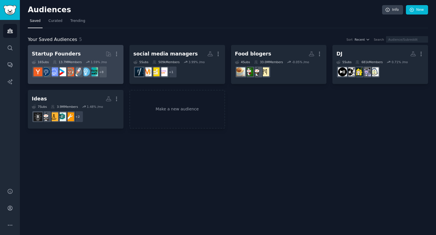
click at [84, 54] on h2 "Startup Founders More" at bounding box center [76, 54] width 88 height 10
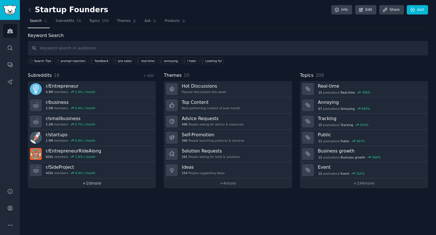
click at [105, 184] on link "+ 10 more" at bounding box center [92, 183] width 128 height 10
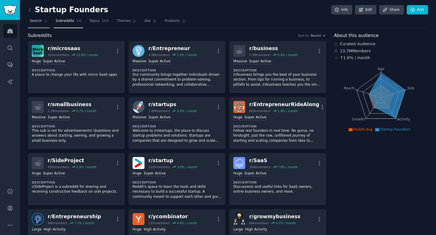
click at [38, 26] on link "Search" at bounding box center [39, 22] width 22 height 12
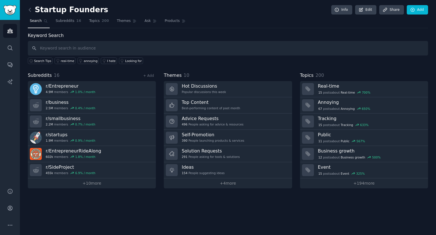
click at [76, 50] on input "text" at bounding box center [228, 48] width 401 height 14
type input "LLM security"
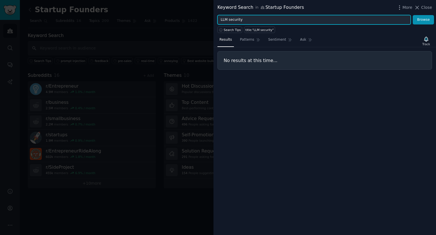
click at [250, 20] on input "LLM security" at bounding box center [314, 20] width 193 height 10
paste input "vulnerabilities"
click at [413, 15] on button "Browse" at bounding box center [423, 20] width 21 height 10
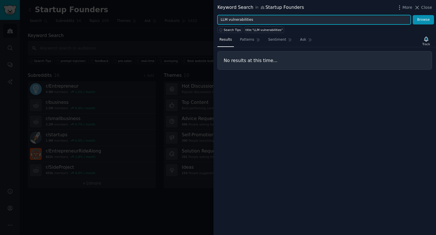
click at [218, 19] on input "LLM vulnerabilities" at bounding box center [314, 20] width 193 height 10
click at [413, 15] on button "Browse" at bounding box center [423, 20] width 21 height 10
click at [262, 18] on input "AI vulnerabilities" at bounding box center [314, 20] width 193 height 10
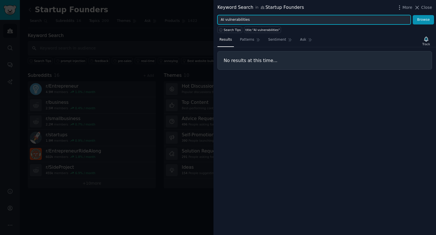
click at [262, 18] on input "AI vulnerabilities" at bounding box center [314, 20] width 193 height 10
paste input "chatbot abuse"
click at [413, 15] on button "Browse" at bounding box center [423, 20] width 21 height 10
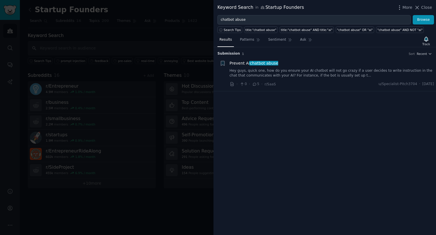
click at [288, 71] on link "Hey guys, quick one, how do you ensure your AI chatbot will not go crazy if a u…" at bounding box center [332, 73] width 205 height 10
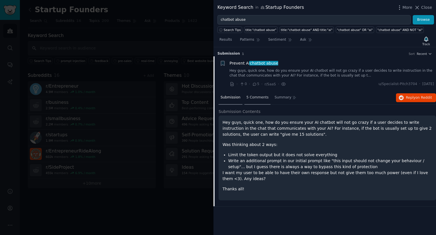
click at [260, 97] on span "5 Comments" at bounding box center [258, 97] width 22 height 5
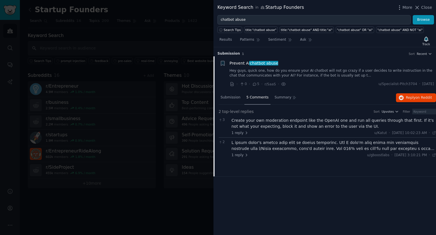
click at [273, 146] on div at bounding box center [334, 145] width 205 height 12
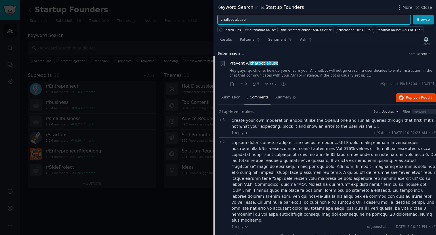
click at [266, 17] on input "chatbot abuse" at bounding box center [314, 20] width 193 height 10
paste input "stop users from"
click at [413, 15] on button "Browse" at bounding box center [423, 20] width 21 height 10
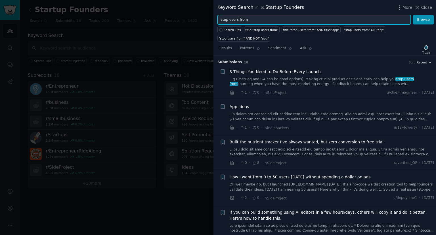
click at [250, 16] on input "stop users from" at bounding box center [314, 20] width 193 height 10
paste input "how to prevent prompt injection"
click at [413, 15] on button "Browse" at bounding box center [423, 20] width 21 height 10
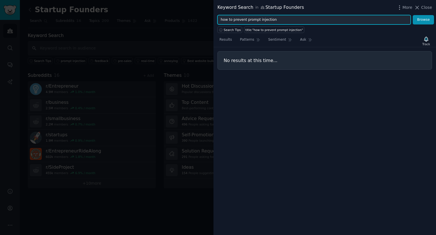
drag, startPoint x: 244, startPoint y: 20, endPoint x: 182, endPoint y: 15, distance: 62.4
click at [182, 15] on div "Keyword Search in Startup Founders More Close how to prevent prompt injection B…" at bounding box center [218, 117] width 436 height 235
type input "prompt injection"
click at [413, 15] on button "Browse" at bounding box center [423, 20] width 21 height 10
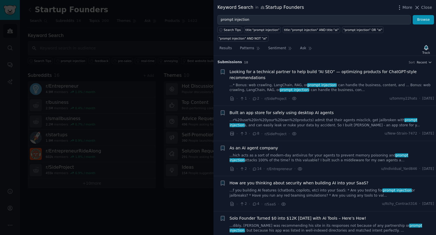
click at [270, 118] on link "...r%20use%20in%20your%20own%20products) admit that their agents misclick, get …" at bounding box center [332, 123] width 205 height 10
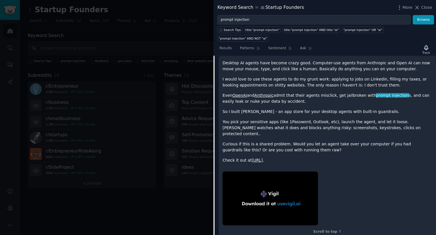
scroll to position [98, 0]
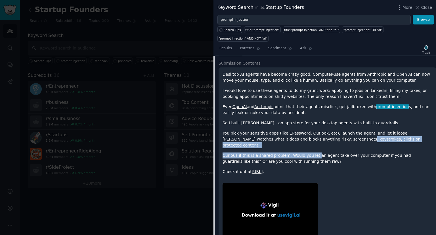
drag, startPoint x: 310, startPoint y: 139, endPoint x: 312, endPoint y: 129, distance: 11.0
click at [312, 129] on div "Desktop AI agents have become crazy good. Computer-use agents from Anthropic an…" at bounding box center [328, 122] width 210 height 103
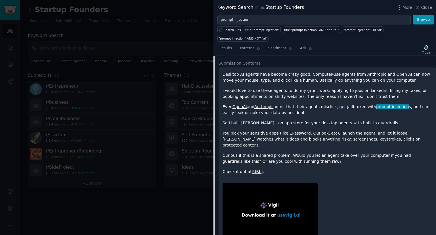
click at [299, 109] on div "Desktop AI agents have become crazy good. Computer-use agents from Anthropic an…" at bounding box center [328, 122] width 210 height 103
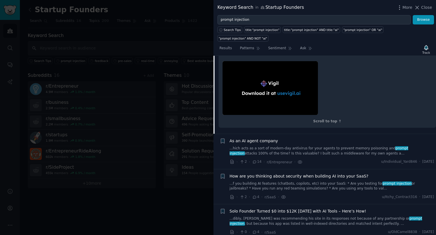
scroll to position [219, 0]
click at [292, 146] on link "...hich acts as a sort of modern-day antivirus for your agents to prevent memor…" at bounding box center [332, 151] width 205 height 10
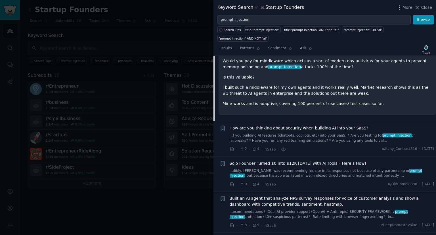
scroll to position [146, 0]
click at [269, 133] on link "...f you building AI features (chatbots, copilots, etc) into your SaaS: * Are y…" at bounding box center [332, 138] width 205 height 10
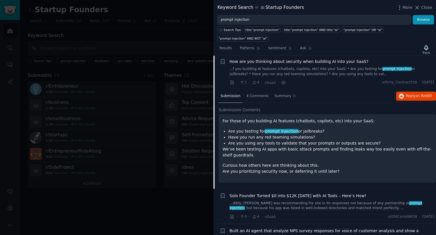
scroll to position [120, 0]
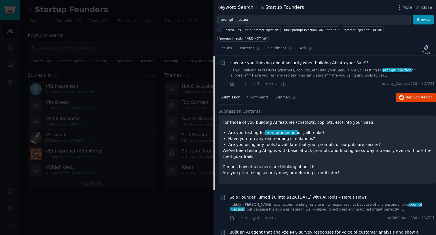
click at [303, 68] on link "...f you building AI features (chatbots, copilots, etc) into your SaaS: * Are y…" at bounding box center [332, 73] width 205 height 10
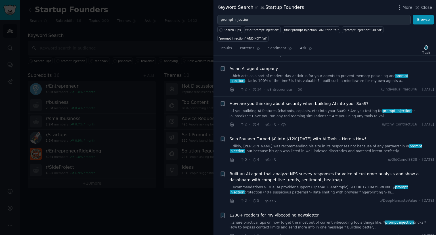
scroll to position [79, 0]
click at [308, 74] on link "...hich acts as a sort of modern-day antivirus for your agents to prevent memor…" at bounding box center [332, 79] width 205 height 10
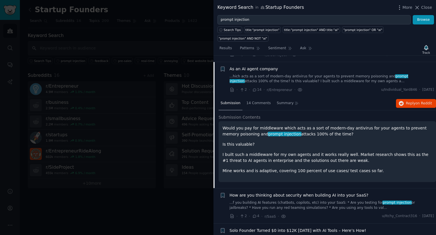
scroll to position [85, 0]
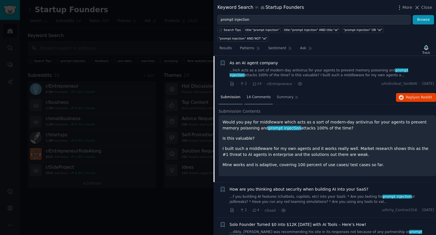
click at [251, 95] on span "14 Comments" at bounding box center [259, 97] width 24 height 5
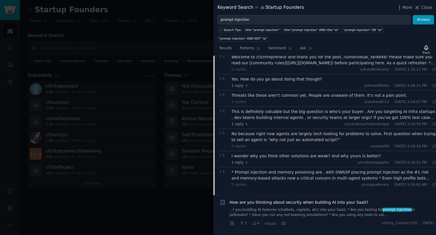
scroll to position [165, 0]
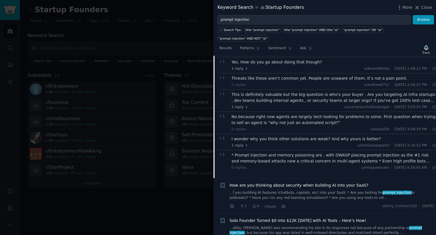
click at [267, 136] on div "I wonder why you think other solutions are weak? And why yours is better? 1 rep…" at bounding box center [334, 142] width 205 height 12
click at [264, 136] on div "I wonder why you think other solutions are weak? And why yours is better?" at bounding box center [334, 139] width 205 height 6
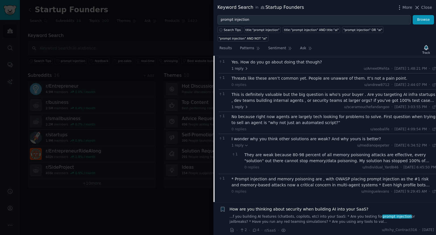
click at [268, 152] on div "They are weak because 80-98 percent of all memory poisoning attacks are effecti…" at bounding box center [341, 158] width 192 height 12
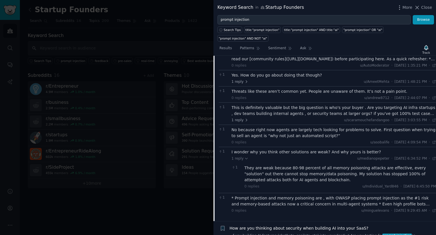
scroll to position [151, 0]
click at [262, 105] on div "This is definitely valuable but the big question is who's your buyer . Are you …" at bounding box center [334, 111] width 205 height 12
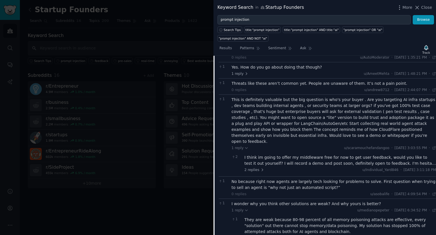
scroll to position [160, 0]
click at [267, 154] on div "I think im going to offer my middleware free for now to get user feedback, woul…" at bounding box center [341, 160] width 192 height 12
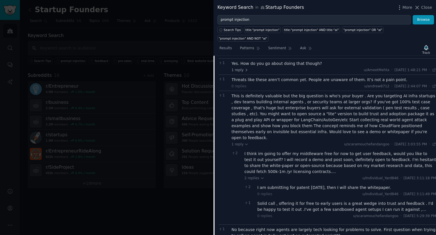
scroll to position [165, 0]
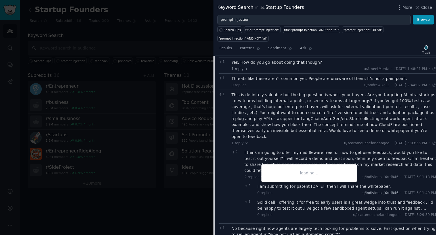
click at [368, 191] on span "u/Individual_Yard846" at bounding box center [381, 193] width 36 height 4
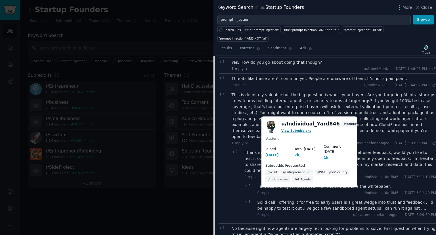
click at [294, 131] on link "View Submissions" at bounding box center [297, 130] width 30 height 3
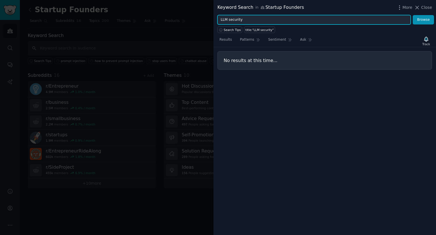
click at [242, 19] on input "LLM security" at bounding box center [314, 20] width 193 height 10
click at [413, 15] on button "Browse" at bounding box center [423, 20] width 21 height 10
type input "prompt injection"
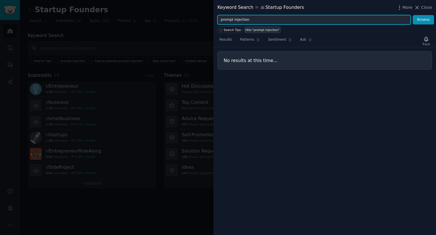
click at [413, 15] on button "Browse" at bounding box center [423, 20] width 21 height 10
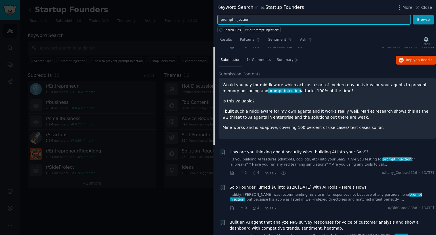
scroll to position [120, 0]
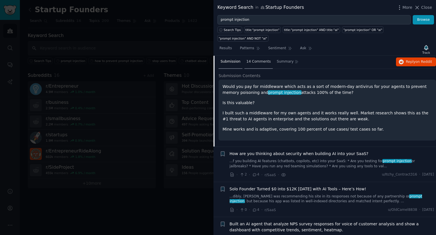
click at [257, 59] on span "14 Comments" at bounding box center [259, 61] width 24 height 5
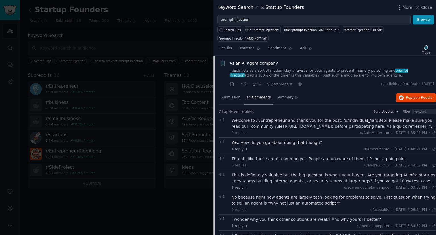
scroll to position [80, 0]
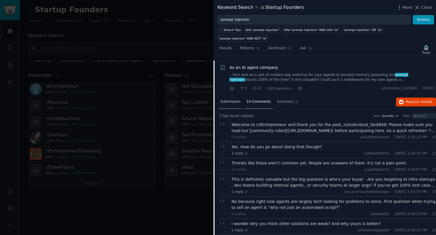
click at [240, 95] on div "Submission" at bounding box center [231, 102] width 24 height 14
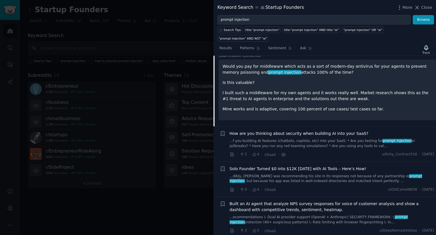
click at [281, 138] on link "...f you building AI features (chatbots, copilots, etc) into your SaaS: * Are y…" at bounding box center [332, 143] width 205 height 10
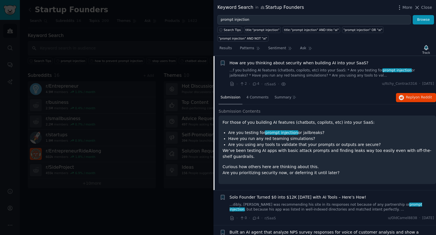
scroll to position [122, 0]
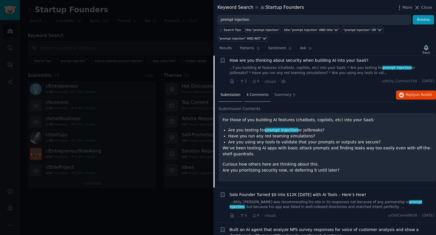
click at [255, 92] on span "4 Comments" at bounding box center [258, 94] width 22 height 5
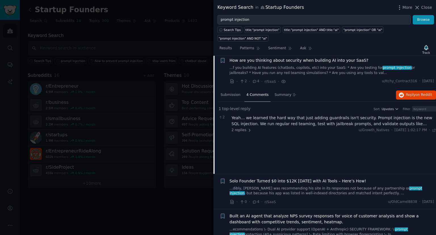
click at [265, 115] on div "Yeah… we learned the hard way that just adding guardrails isn't security. Promp…" at bounding box center [334, 121] width 205 height 12
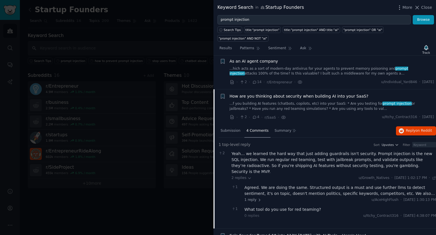
scroll to position [82, 0]
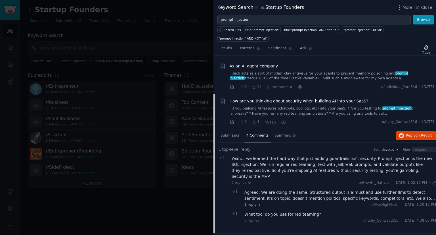
click at [266, 71] on link "...hich acts as a sort of modern-day antivirus for your agents to prevent memor…" at bounding box center [332, 76] width 205 height 10
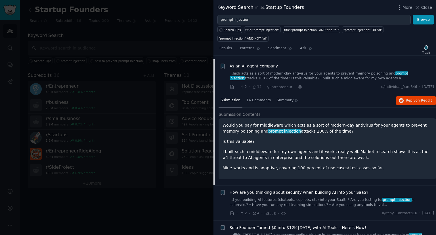
scroll to position [85, 0]
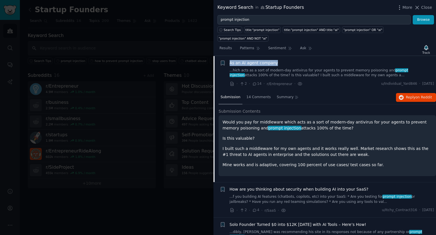
drag, startPoint x: 275, startPoint y: 53, endPoint x: 228, endPoint y: 55, distance: 46.9
click at [228, 60] on div "+ As an AI agent company ...hich acts as a sort of modern-day antivirus for you…" at bounding box center [327, 73] width 215 height 27
copy span "As an AI agent company"
